Goal: Obtain resource: Obtain resource

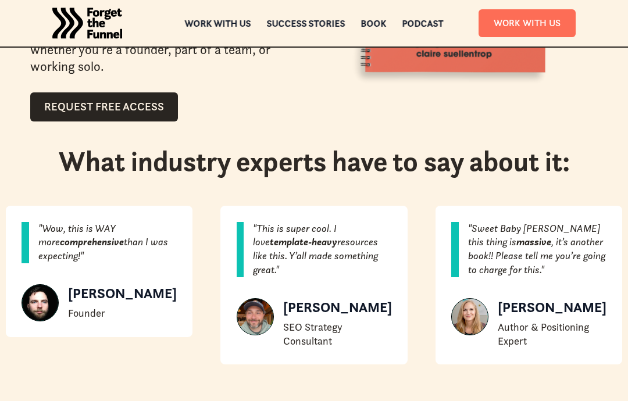
scroll to position [325, 0]
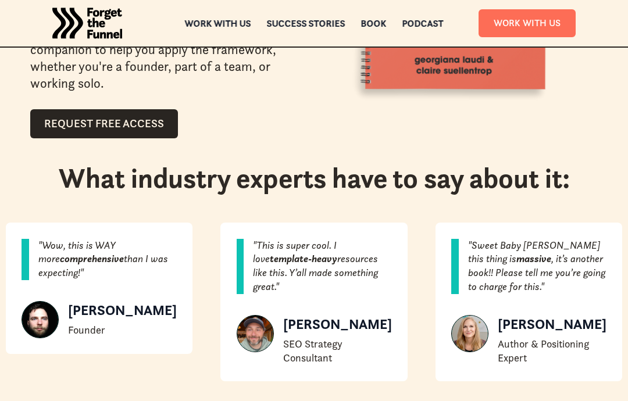
click at [67, 127] on link "Request Free Access" at bounding box center [104, 123] width 148 height 29
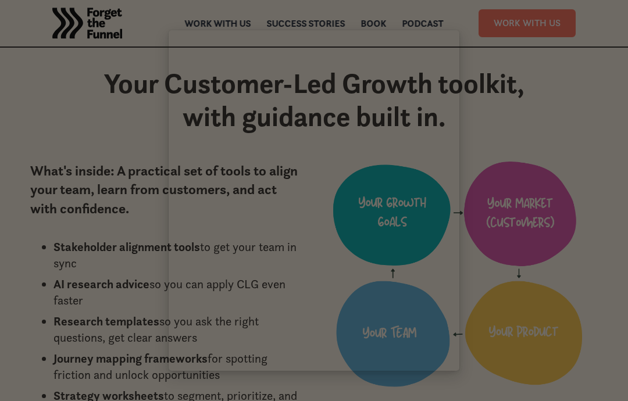
scroll to position [760, 0]
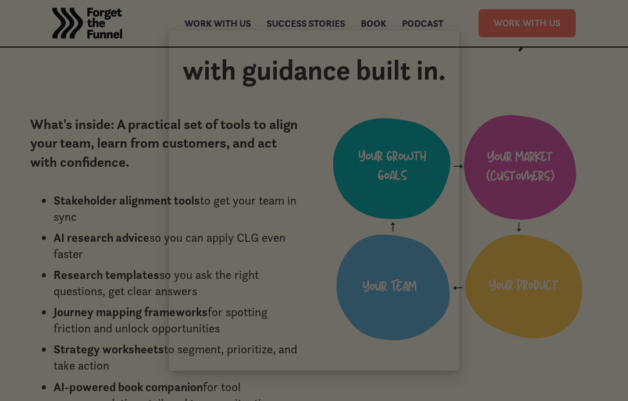
click at [77, 87] on div at bounding box center [314, 200] width 628 height 401
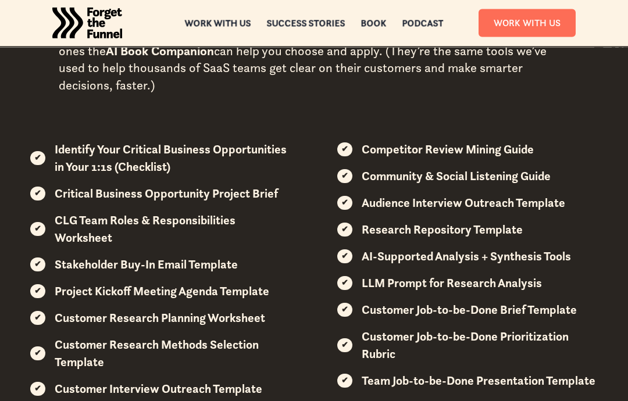
scroll to position [1386, 0]
click at [64, 154] on strong "Identify Your Critical Business Opportunities in Your 1:1s (Checklist)" at bounding box center [171, 158] width 232 height 33
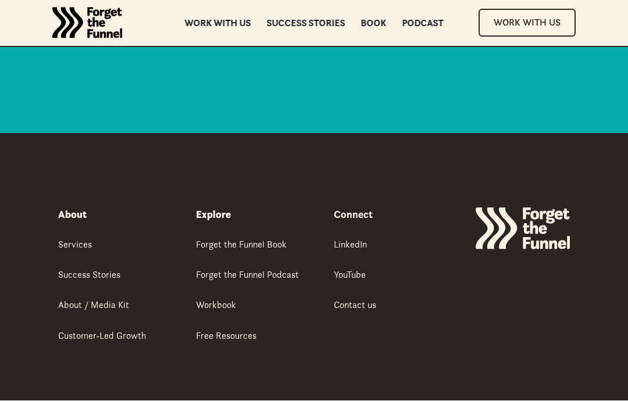
scroll to position [2543, 0]
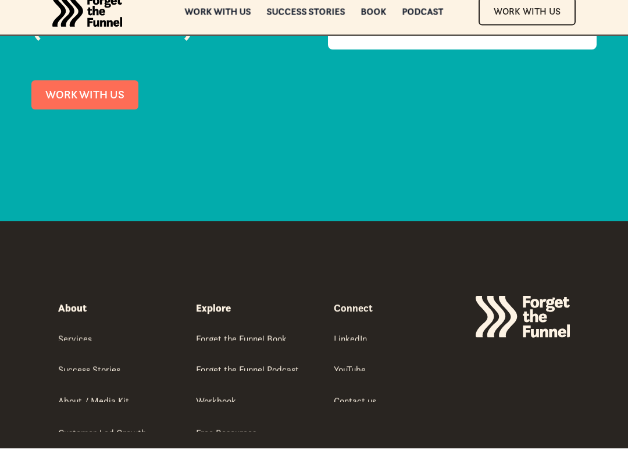
scroll to position [2050, 0]
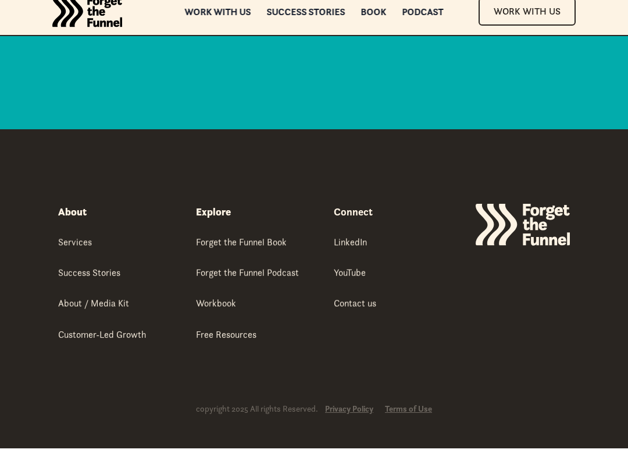
click at [248, 310] on div "Explore Forget the Funnel Book Forget the Funnel Podcast Workbook Free Resources" at bounding box center [255, 283] width 119 height 136
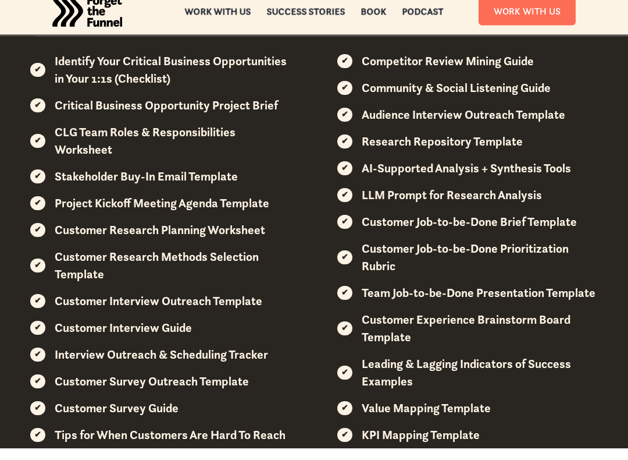
scroll to position [974, 0]
click at [254, 234] on strong "Customer Research Planning Worksheet" at bounding box center [160, 241] width 211 height 15
click at [28, 220] on div "Explore the tools inside the workbook These are the templates, worksheets, chec…" at bounding box center [314, 298] width 628 height 781
click at [34, 237] on div "✔" at bounding box center [37, 241] width 7 height 8
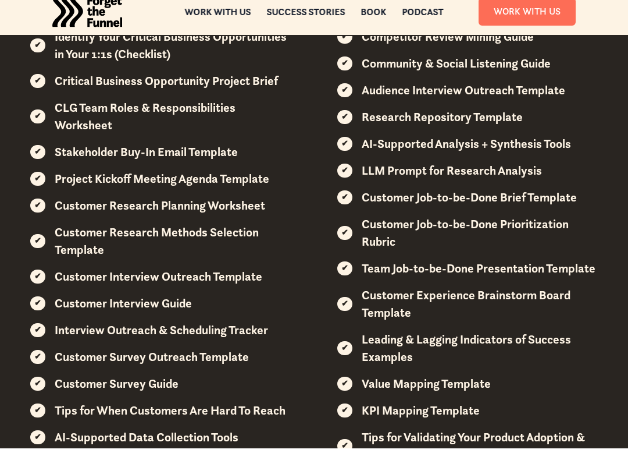
scroll to position [1003, 0]
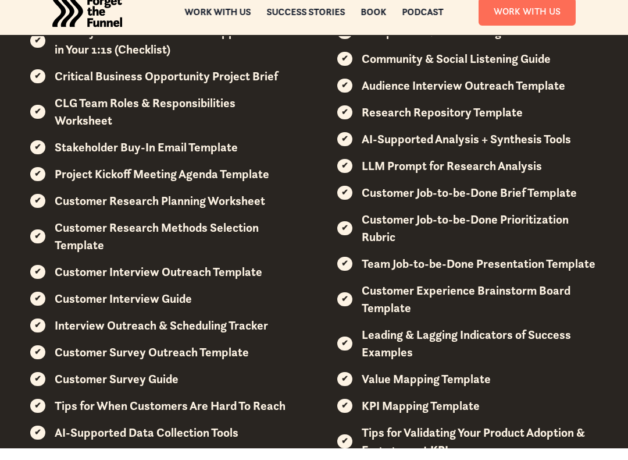
click at [214, 340] on div "✔ Identify Your Critical Business Opportunities in Your 1:1s (Checklist) ✔ Crit…" at bounding box center [160, 310] width 261 height 551
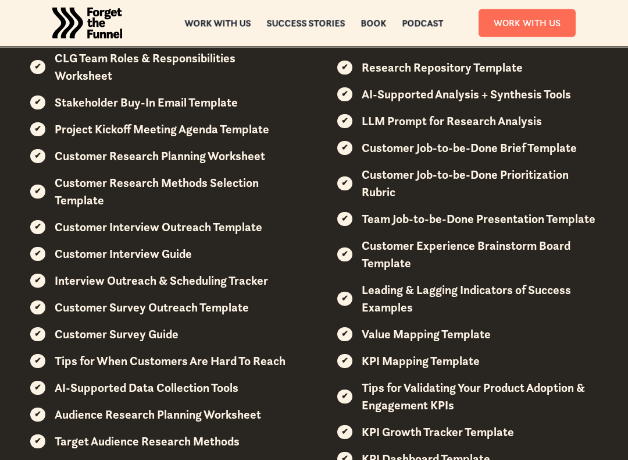
scroll to position [739, 0]
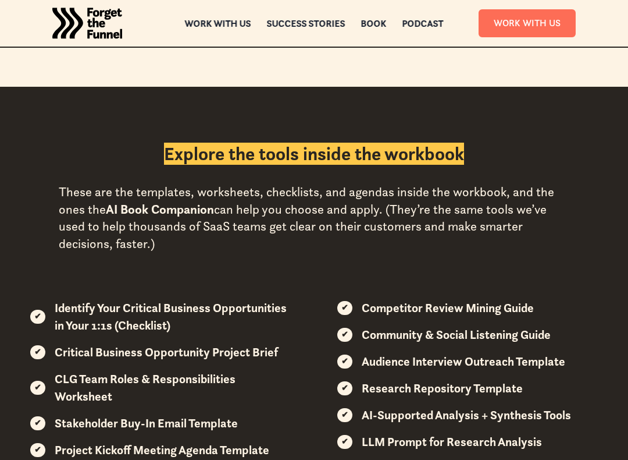
click at [282, 152] on h2 "Explore the tools inside the workbook" at bounding box center [314, 154] width 300 height 22
click at [285, 144] on h2 "Explore the tools inside the workbook" at bounding box center [314, 154] width 300 height 22
